Goal: Information Seeking & Learning: Learn about a topic

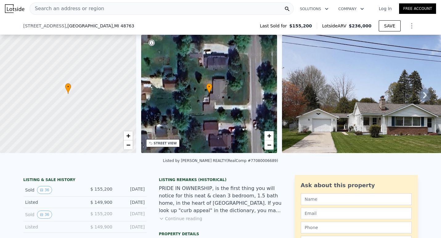
scroll to position [39, 0]
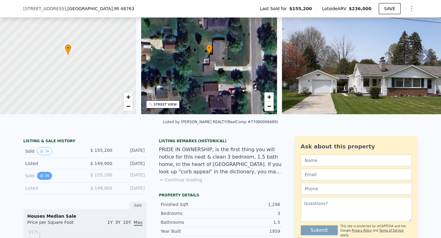
click at [40, 178] on icon "View historical data" at bounding box center [42, 176] width 4 height 4
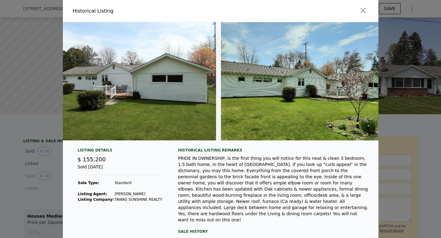
scroll to position [0, 5147]
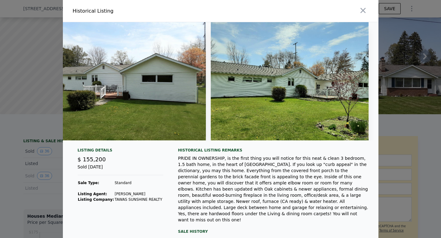
click at [321, 100] on img at bounding box center [290, 81] width 158 height 118
click at [315, 92] on img at bounding box center [290, 81] width 158 height 118
click at [312, 172] on div "PRIDE IN OWNERSHIP, is the first thing you will notice for this neat & clean 3 …" at bounding box center [273, 189] width 191 height 68
click at [359, 10] on icon "button" at bounding box center [363, 10] width 9 height 9
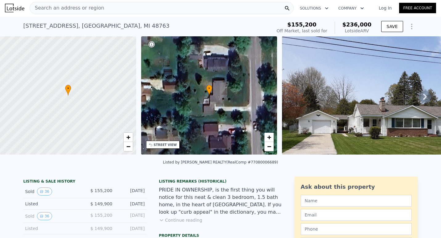
scroll to position [0, 0]
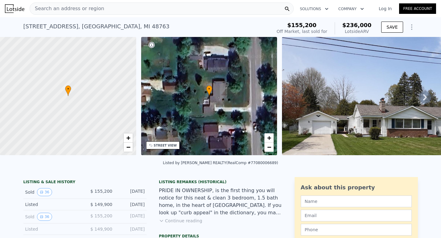
click at [102, 6] on div "Search an address or region" at bounding box center [162, 8] width 264 height 12
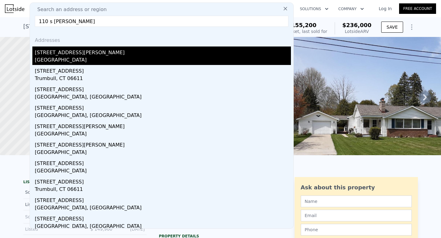
type input "110 s [PERSON_NAME]"
click at [73, 56] on div "[GEOGRAPHIC_DATA]" at bounding box center [163, 60] width 256 height 9
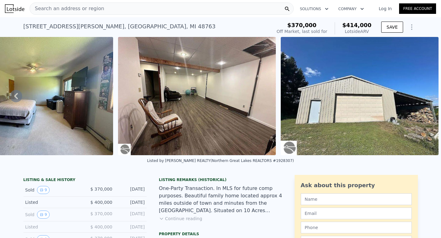
scroll to position [80, 0]
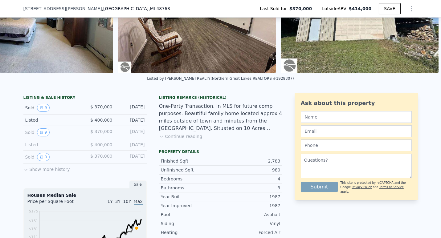
click at [23, 172] on icon at bounding box center [25, 170] width 5 height 5
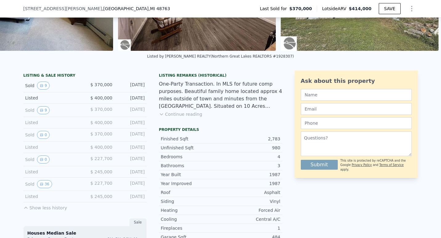
scroll to position [121, 0]
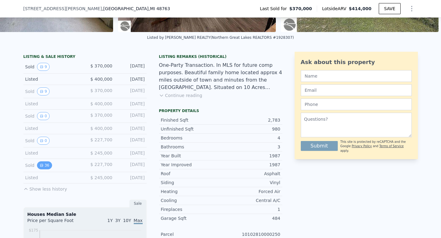
click at [41, 169] on button "36" at bounding box center [44, 166] width 15 height 8
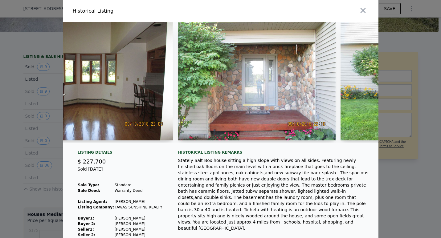
scroll to position [0, 4817]
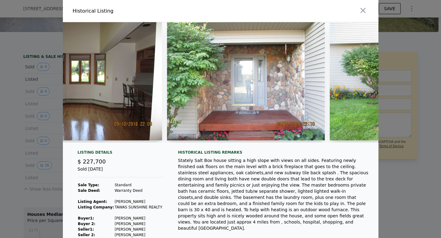
click at [233, 78] on img at bounding box center [246, 81] width 158 height 118
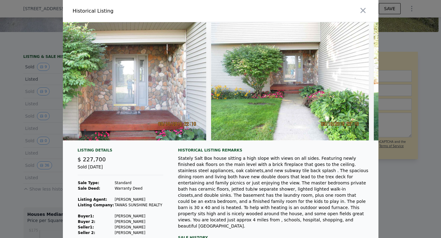
scroll to position [0, 4919]
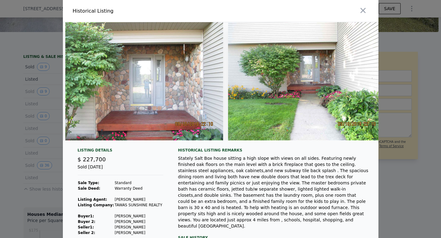
click at [309, 98] on img at bounding box center [307, 81] width 158 height 118
click at [311, 94] on img at bounding box center [307, 81] width 158 height 118
click at [298, 110] on img at bounding box center [307, 81] width 158 height 118
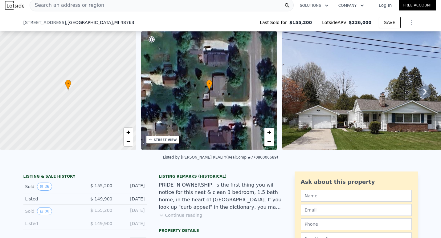
scroll to position [2, 0]
